Goal: Task Accomplishment & Management: Use online tool/utility

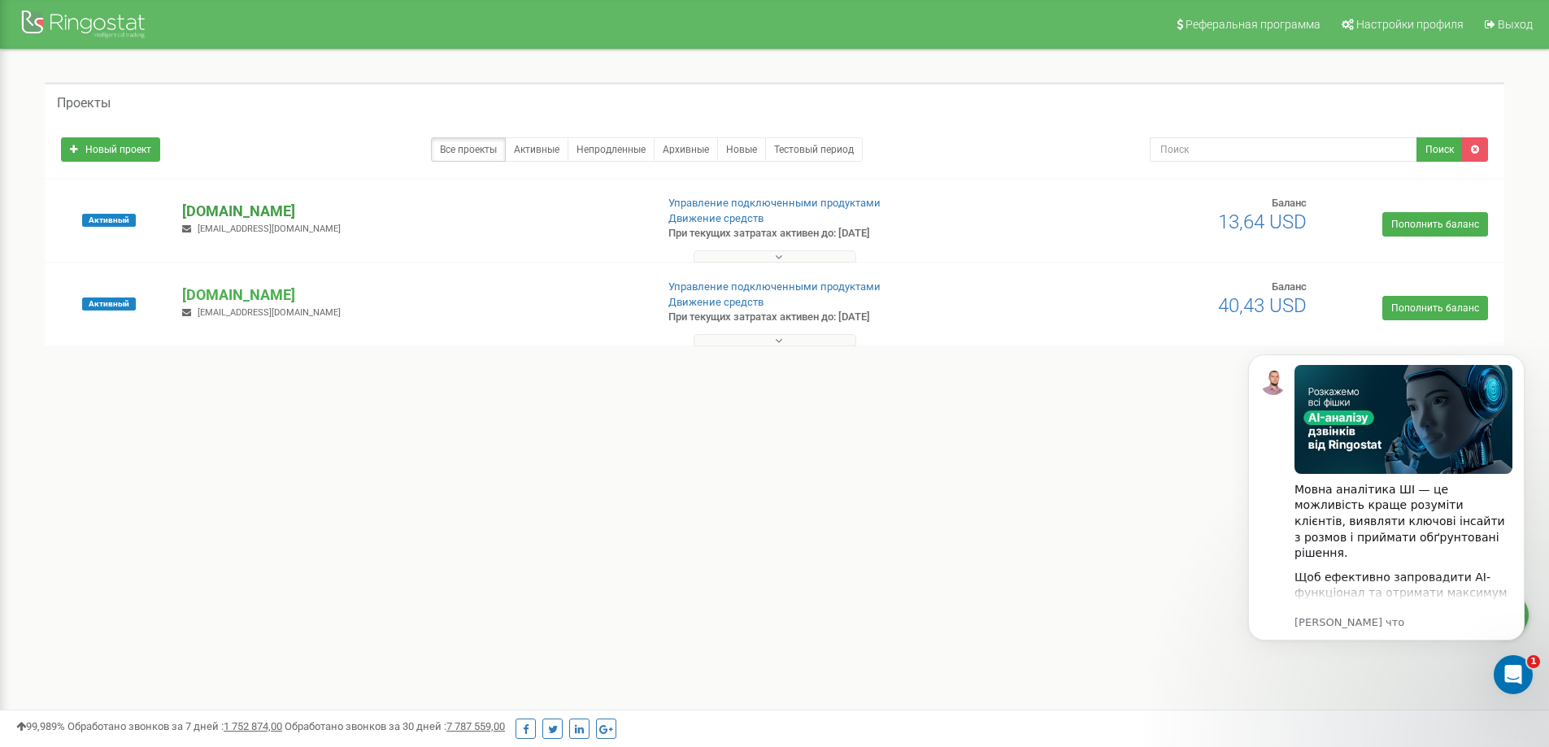
click at [251, 210] on p "[DOMAIN_NAME]" at bounding box center [412, 211] width 460 height 21
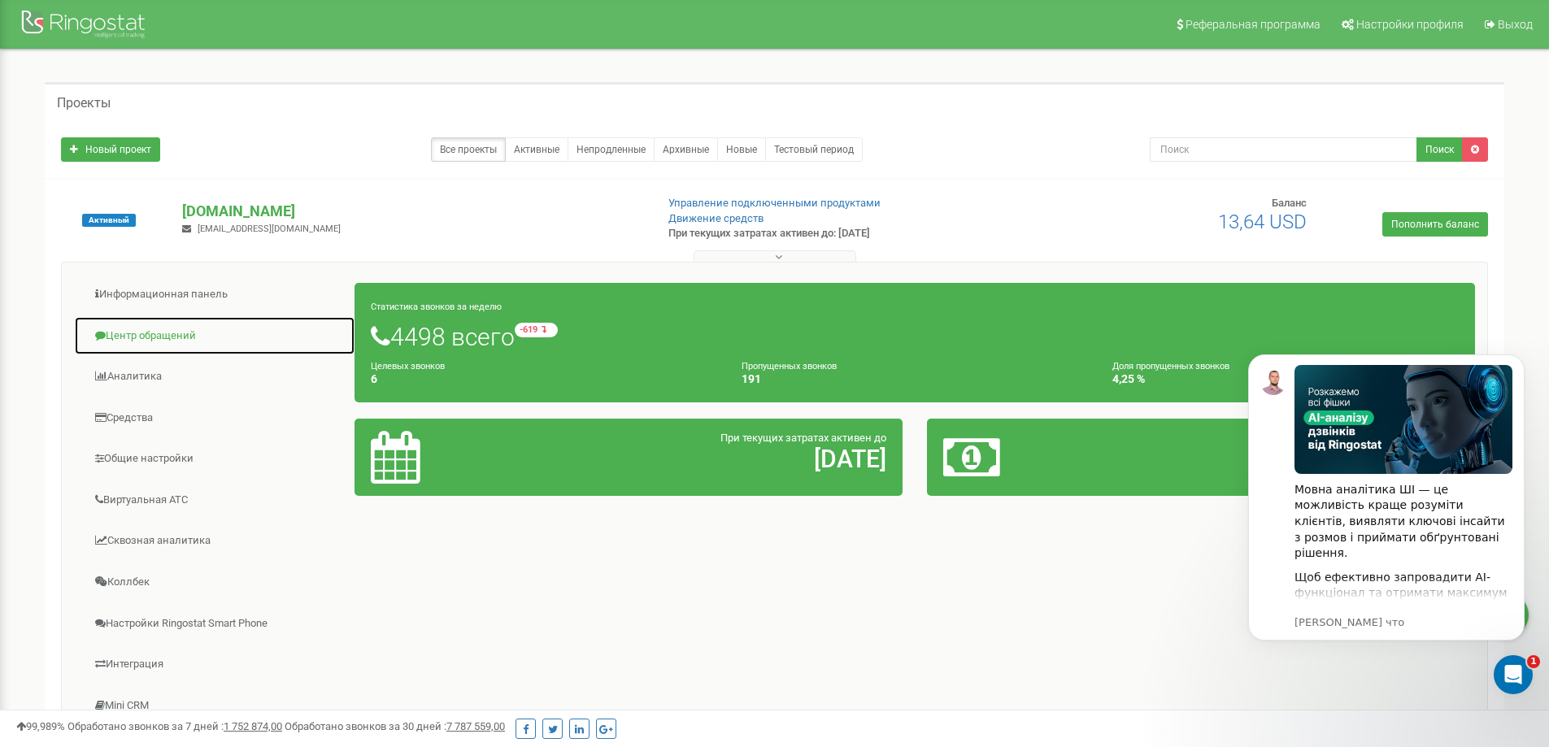
click at [174, 324] on link "Центр обращений" at bounding box center [214, 336] width 281 height 40
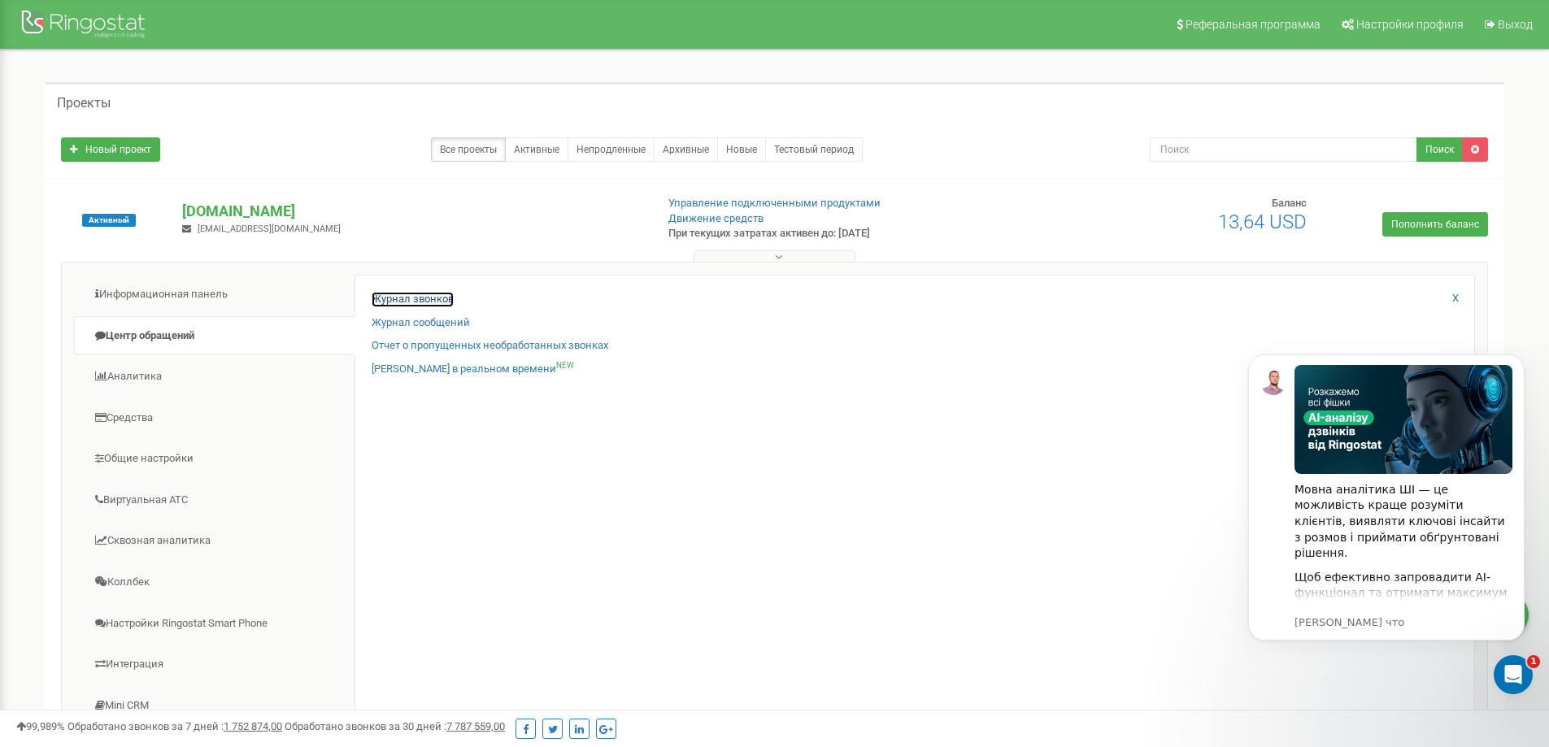
click at [416, 303] on link "Журнал звонков" at bounding box center [413, 299] width 82 height 15
click at [417, 296] on link "Журнал звонков" at bounding box center [413, 299] width 82 height 15
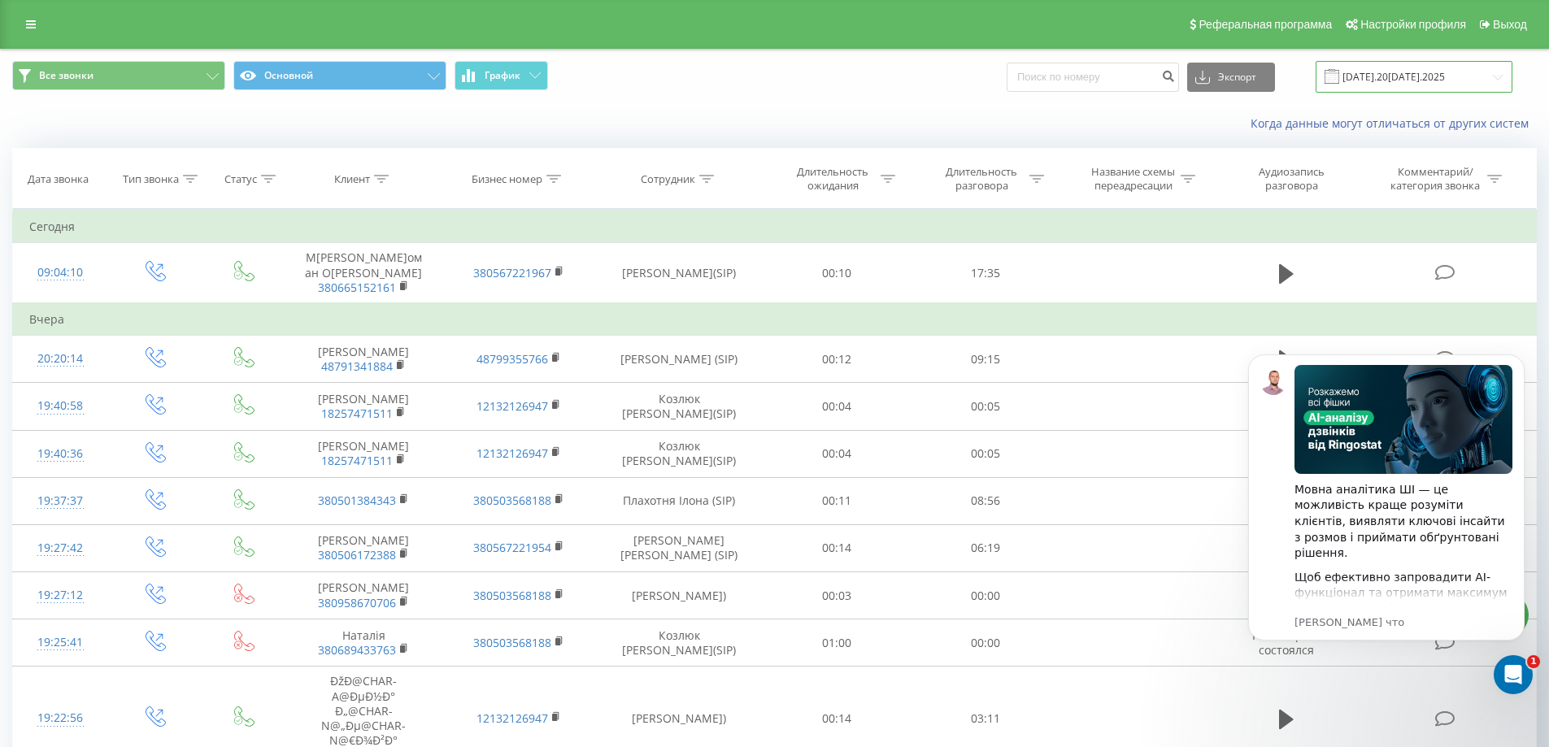
click at [1420, 74] on input "21.07.2025 - 21.08.2025" at bounding box center [1414, 77] width 197 height 32
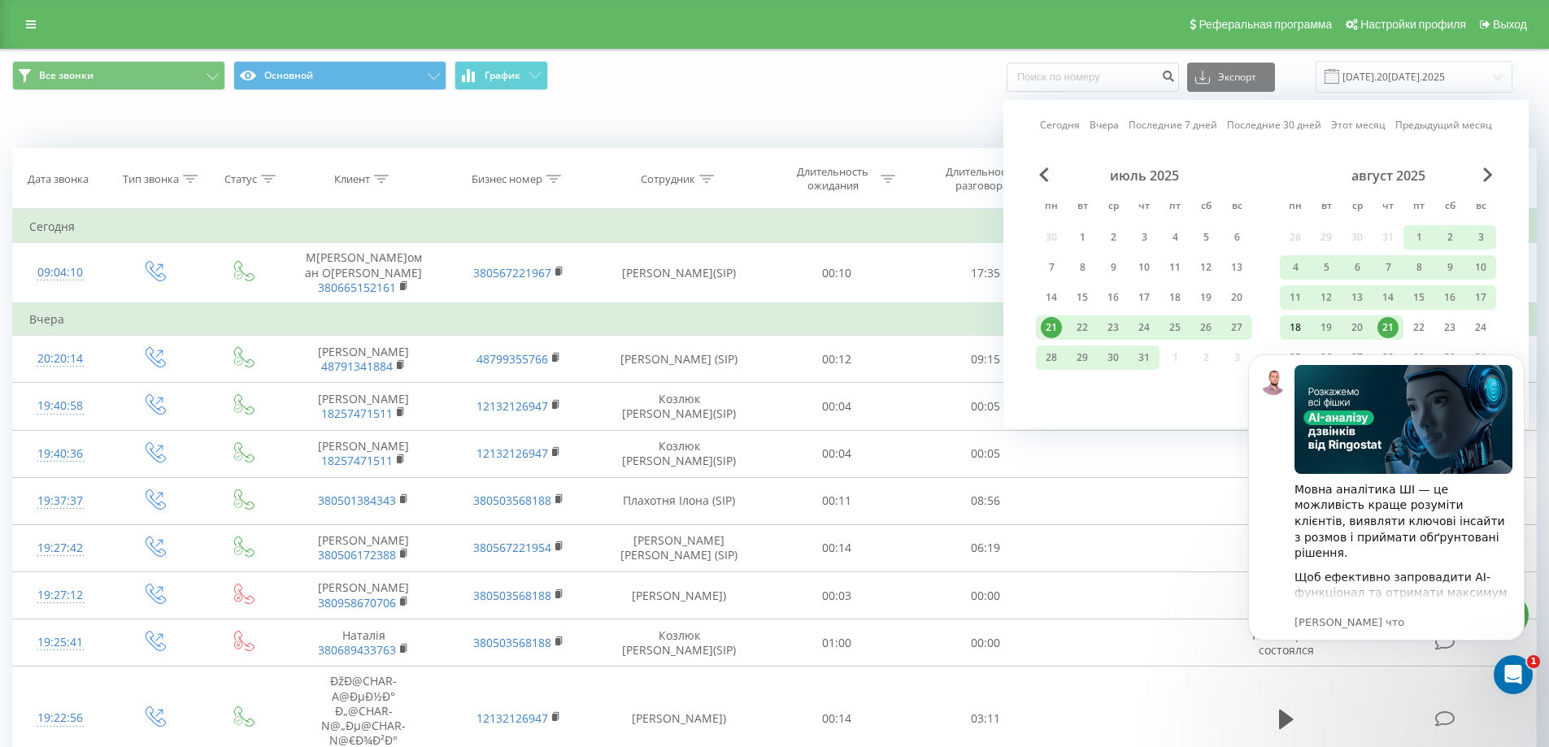
click at [1299, 328] on div "18" at bounding box center [1295, 327] width 21 height 21
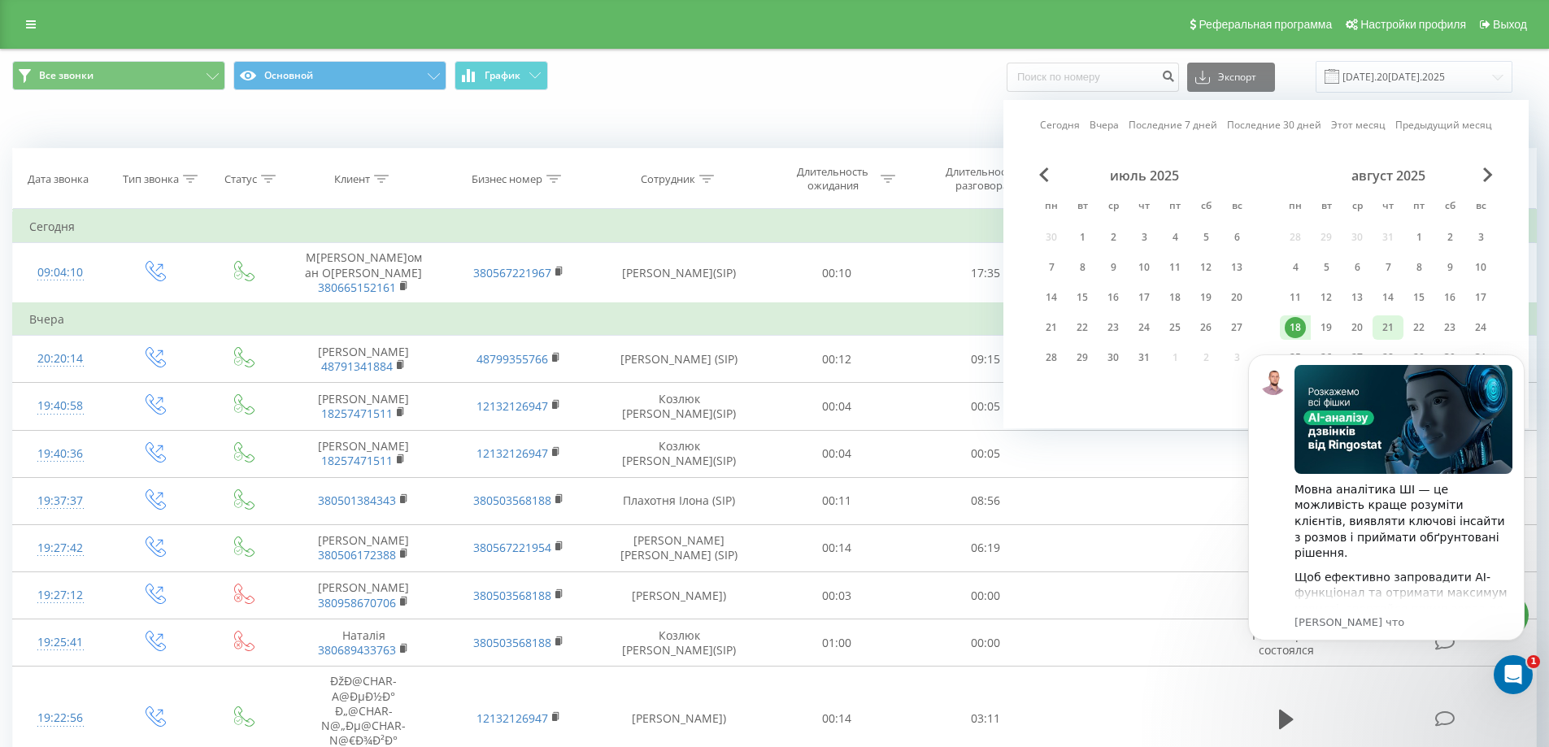
click at [1392, 325] on div "21" at bounding box center [1388, 327] width 21 height 21
click at [1514, 668] on icon "Открыть службу сообщений Intercom" at bounding box center [1511, 673] width 27 height 27
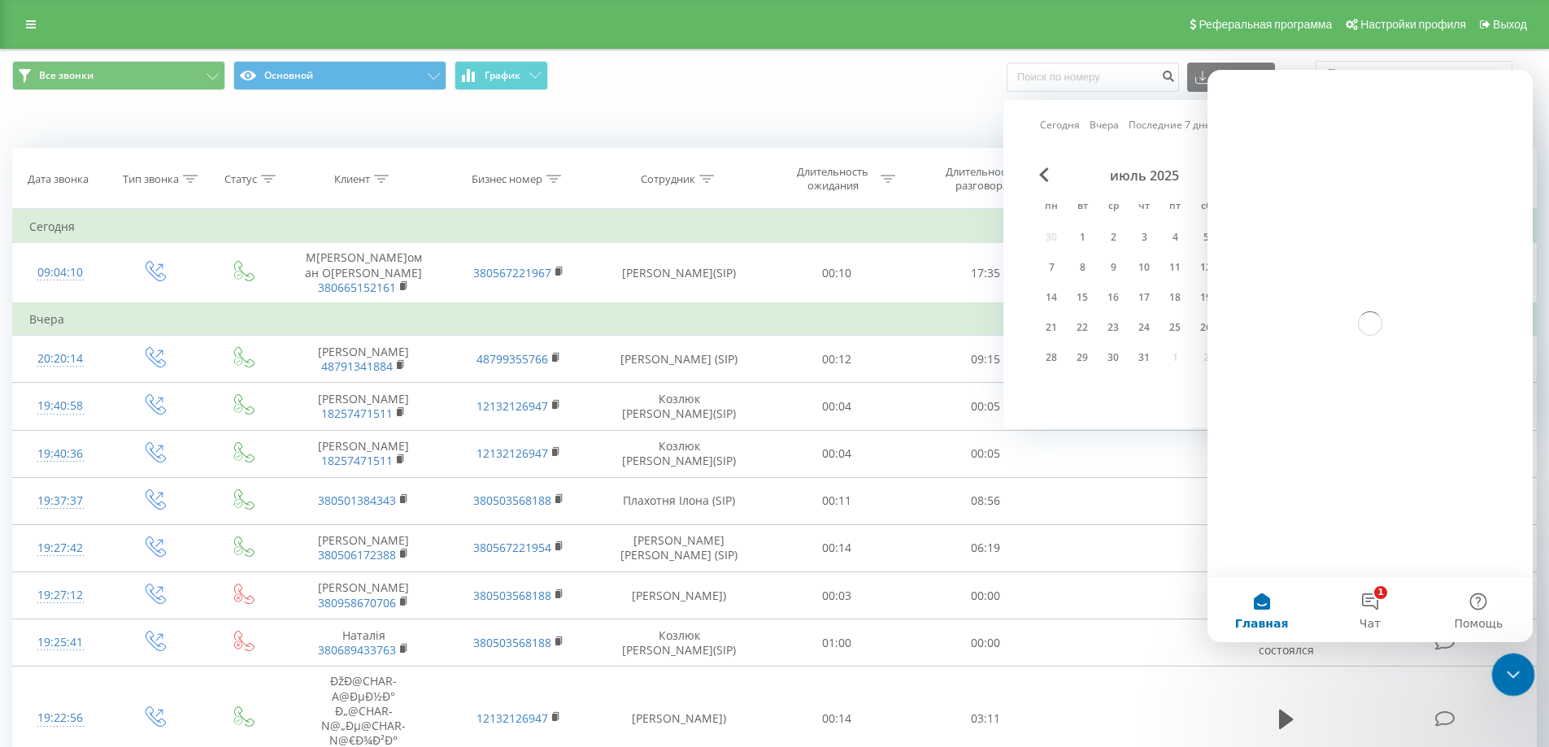
click at [1514, 668] on icon "Закрыть службу сообщений Intercom" at bounding box center [1511, 673] width 20 height 20
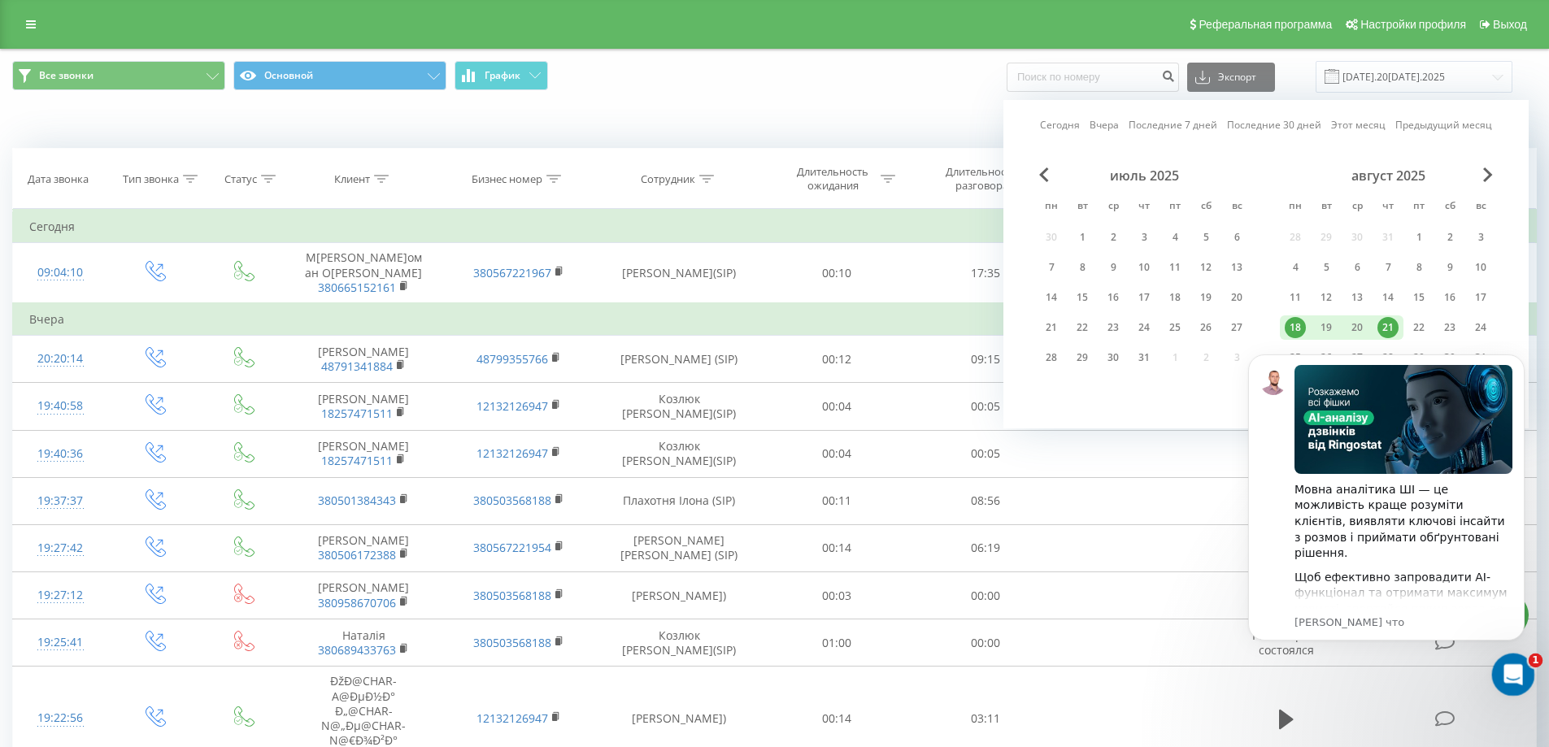
click at [1500, 657] on div "Открыть службу сообщений Intercom" at bounding box center [1511, 673] width 54 height 54
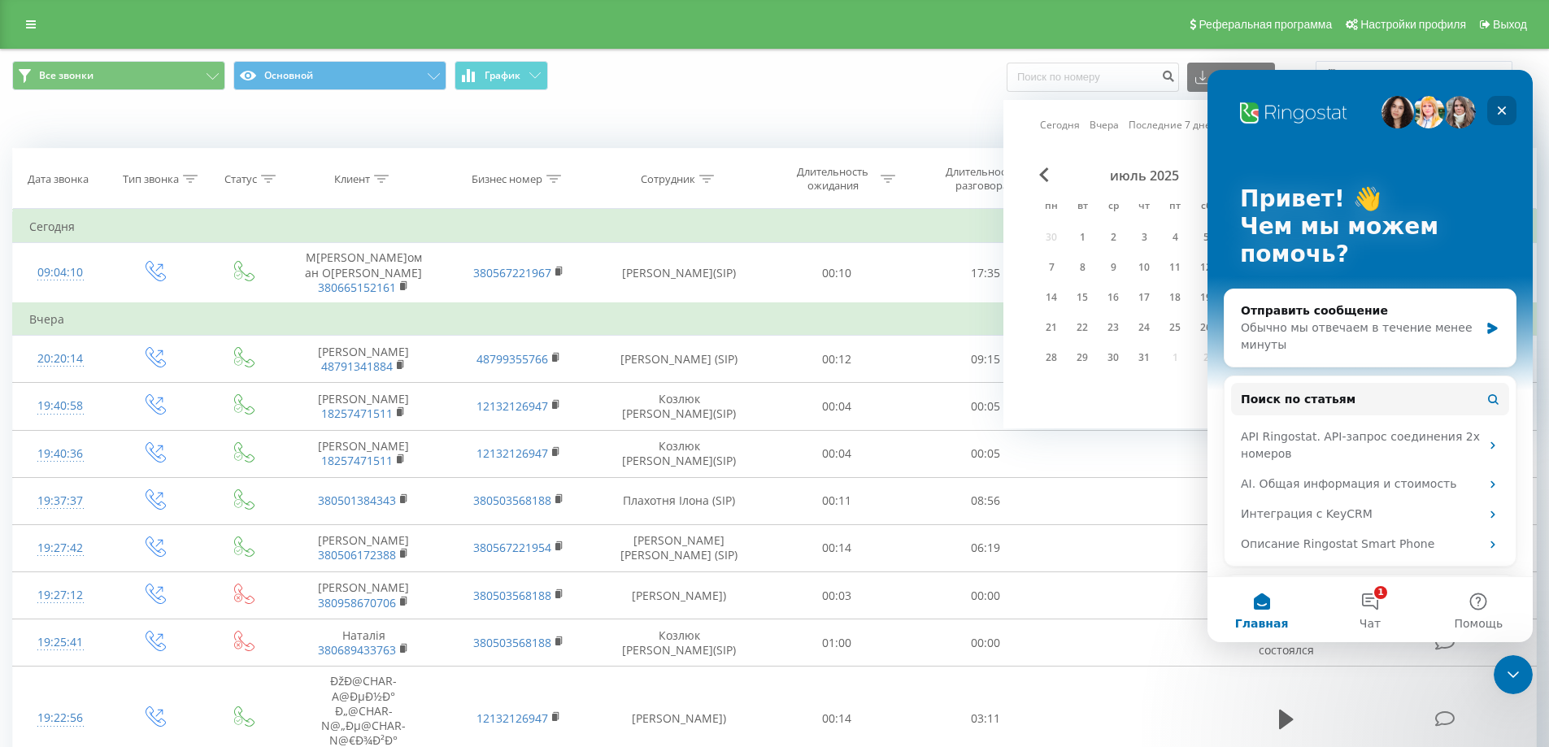
click at [1502, 120] on div "Закрыть" at bounding box center [1502, 110] width 29 height 29
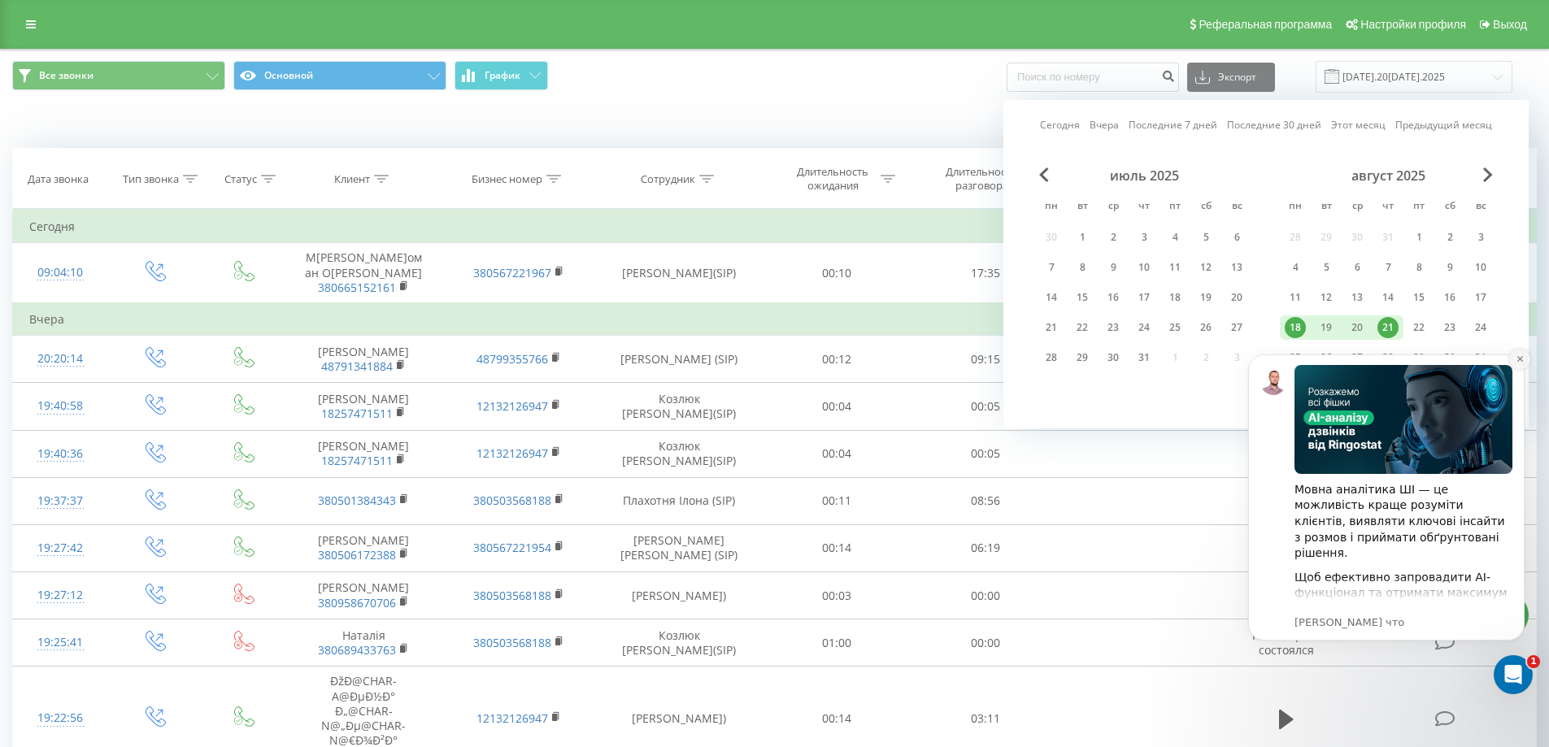
click at [1522, 359] on icon "Dismiss notification" at bounding box center [1520, 359] width 9 height 9
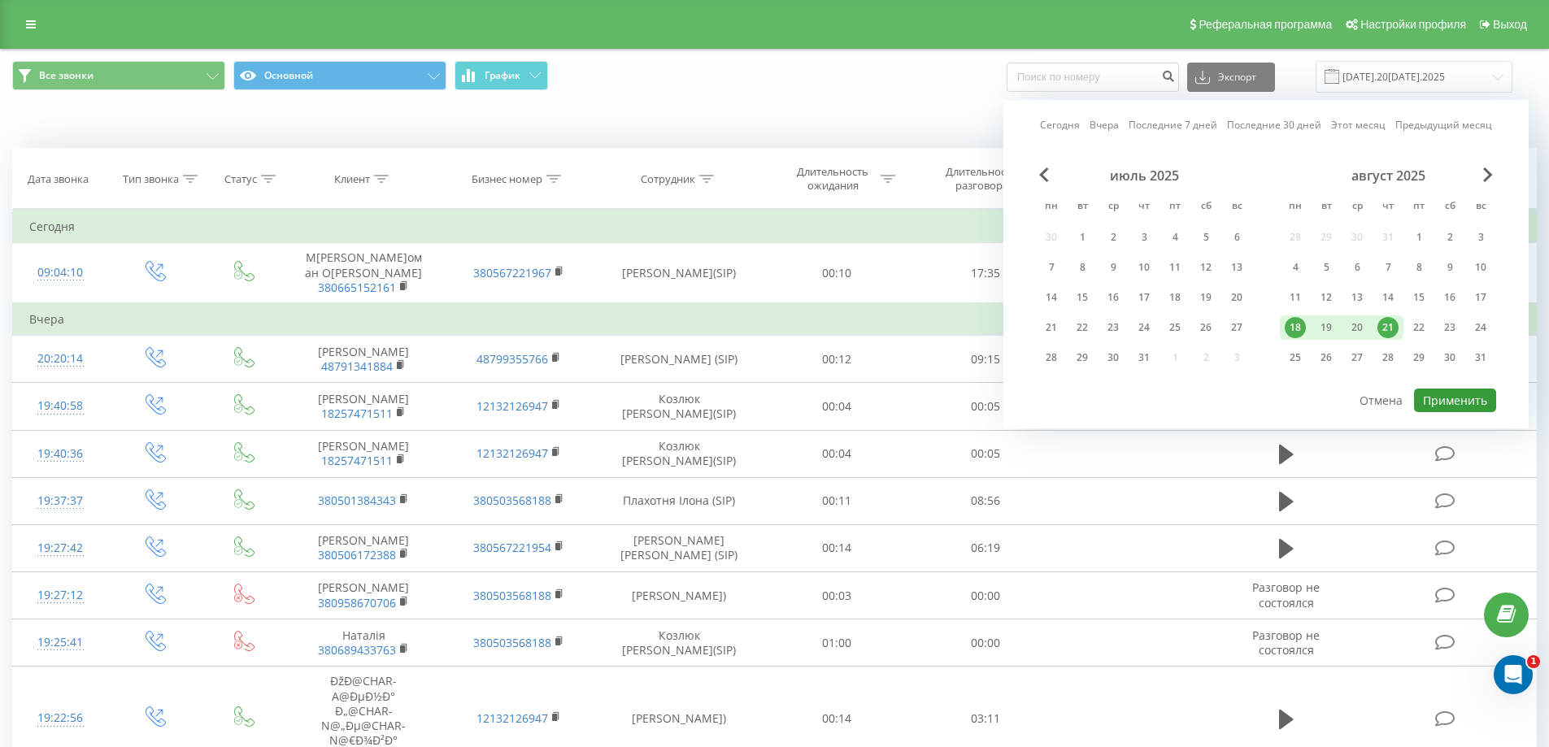
click at [1463, 394] on button "Применить" at bounding box center [1455, 401] width 82 height 24
type input "18.08.2025 - 21.08.2025"
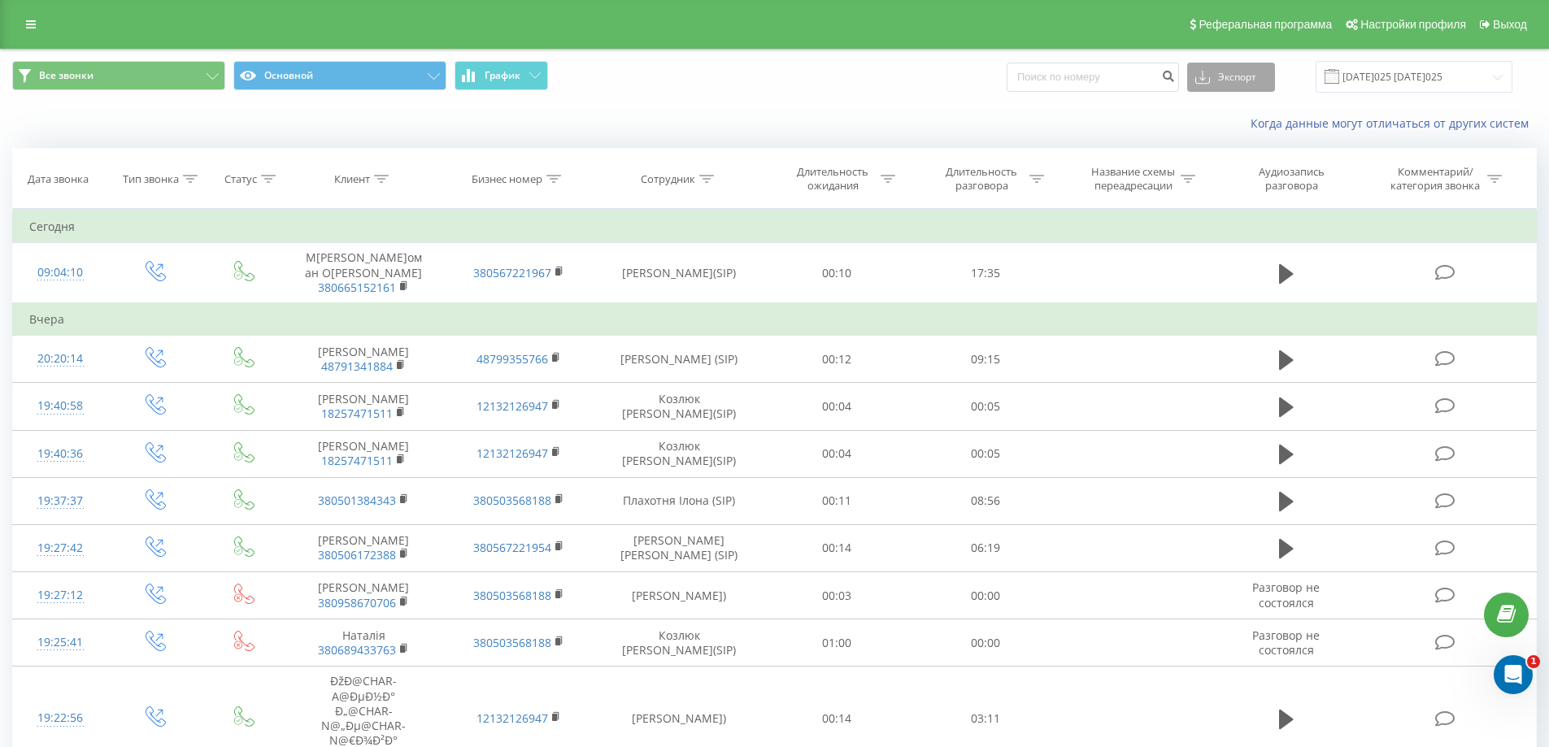
click at [1229, 80] on button "Экспорт" at bounding box center [1231, 77] width 88 height 29
click at [1225, 168] on span ".xlsx" at bounding box center [1213, 165] width 24 height 15
